Goal: Navigation & Orientation: Find specific page/section

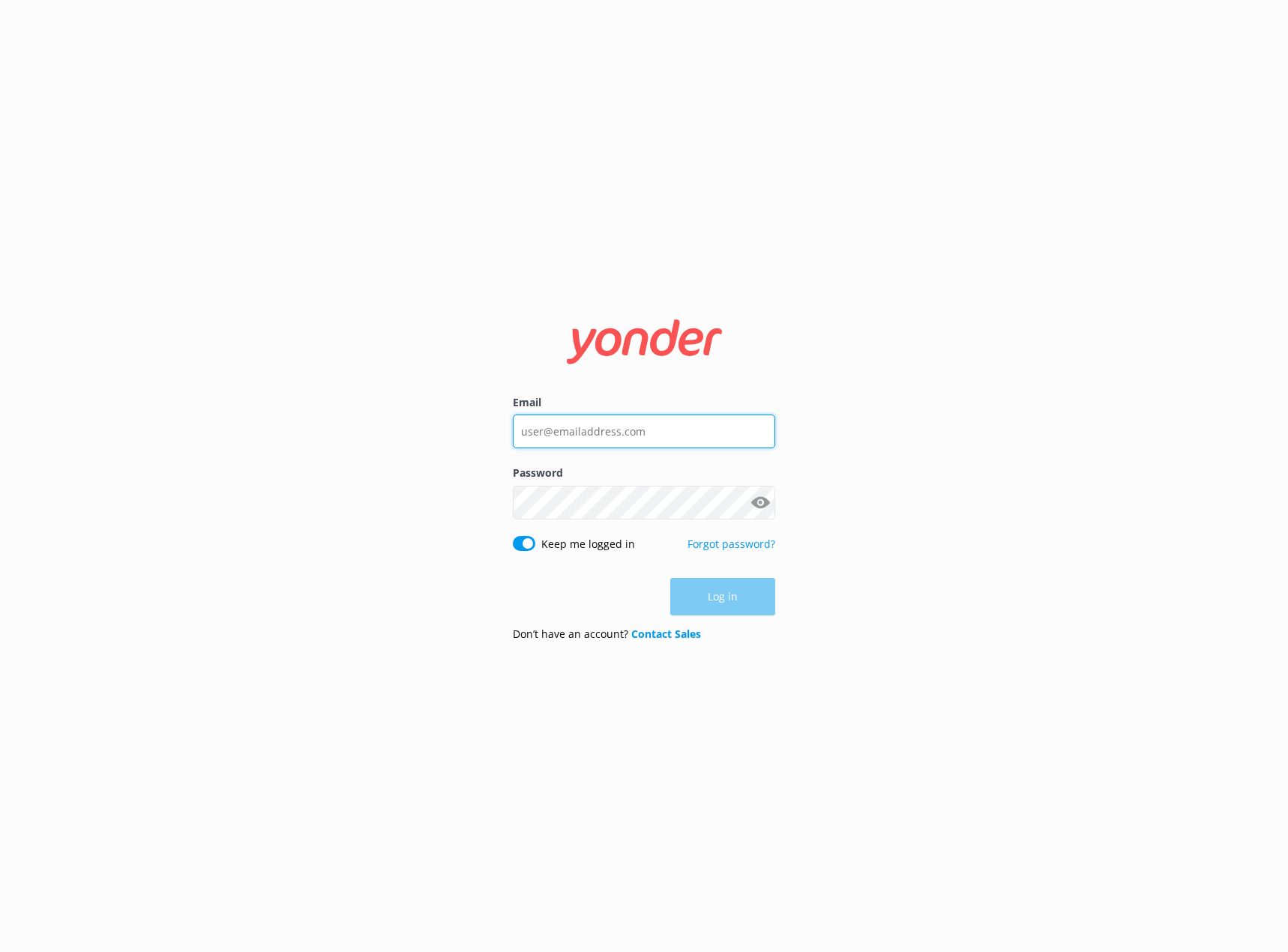
type input "[EMAIL_ADDRESS][DOMAIN_NAME]"
click at [730, 599] on div "Log in" at bounding box center [644, 597] width 263 height 38
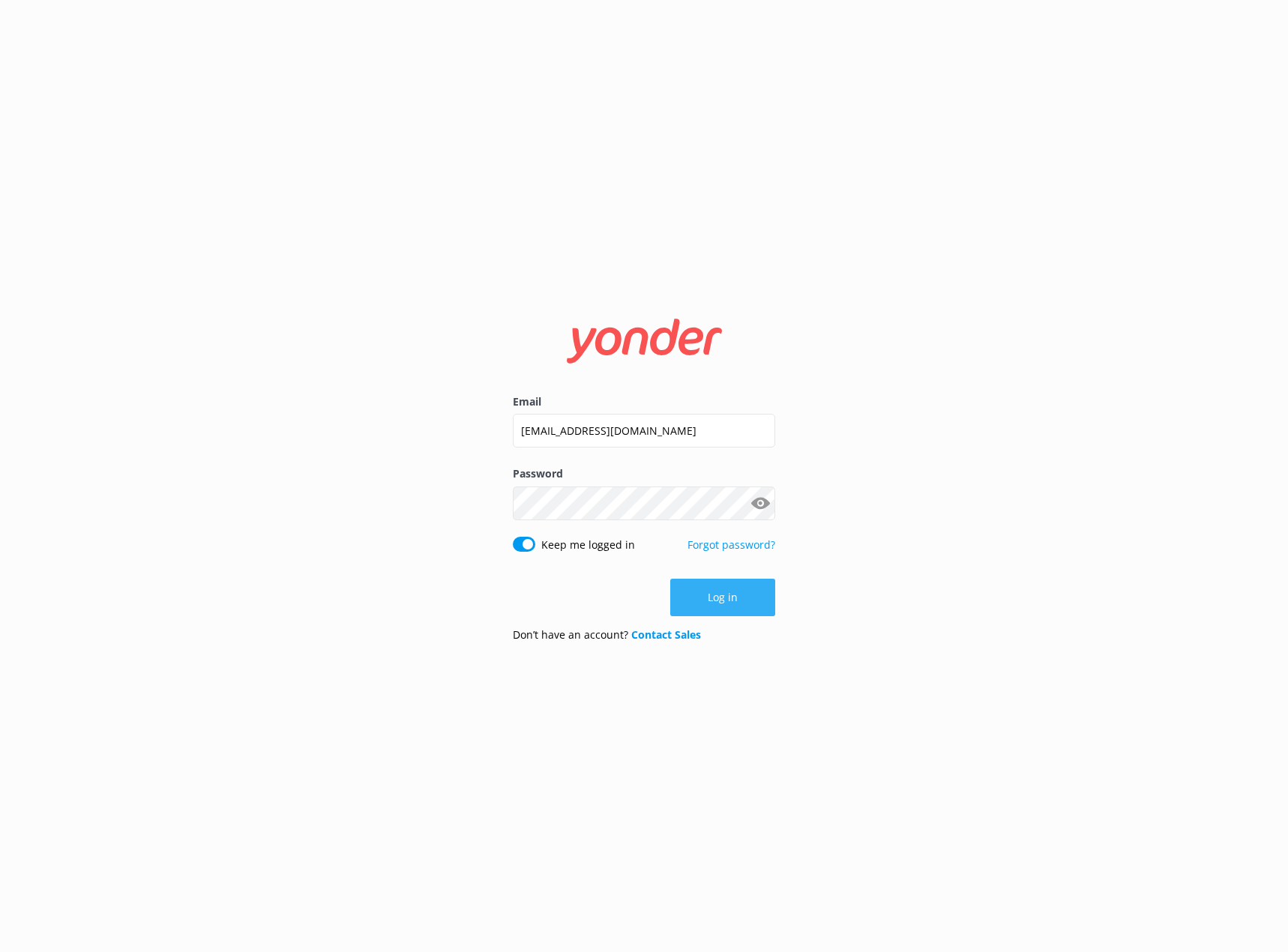
click at [749, 611] on button "Log in" at bounding box center [723, 597] width 105 height 38
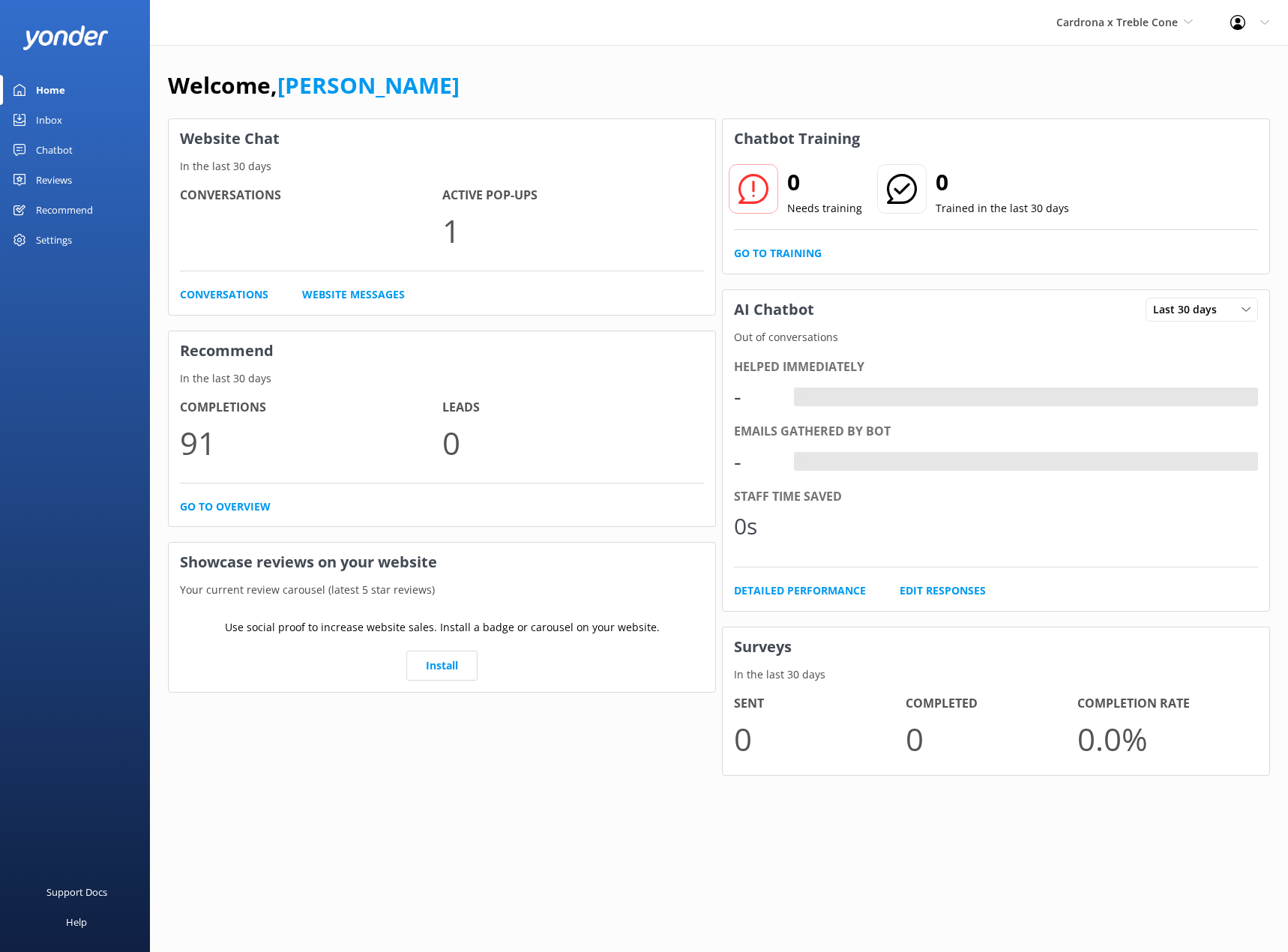
click at [68, 126] on link "Inbox" at bounding box center [75, 120] width 150 height 30
